Goal: Task Accomplishment & Management: Complete application form

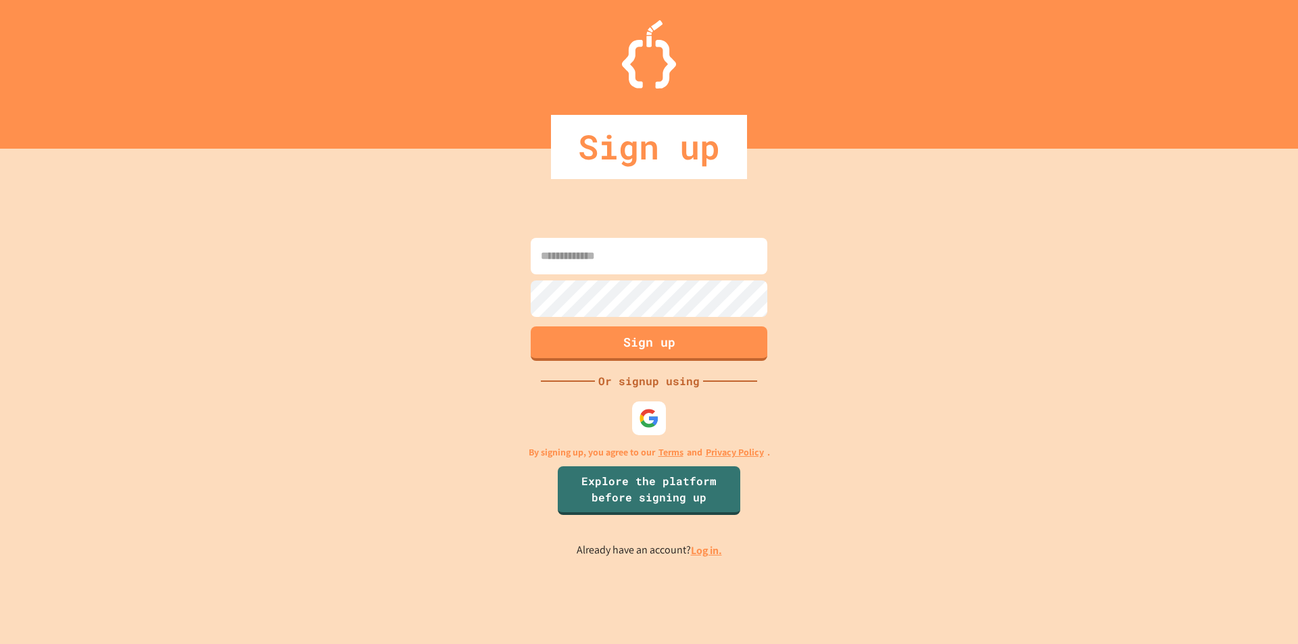
click at [676, 431] on div "Sign up Or signup using By signing up, you agree to our Terms and Privacy Polic…" at bounding box center [649, 397] width 1298 height 496
click at [667, 426] on div at bounding box center [649, 418] width 41 height 41
click at [663, 422] on div at bounding box center [649, 419] width 34 height 34
